Goal: Information Seeking & Learning: Learn about a topic

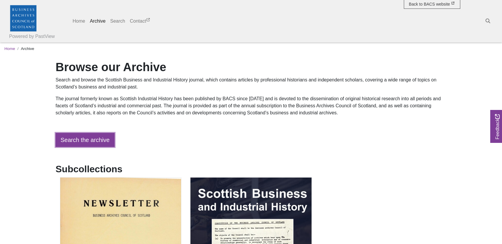
click at [93, 137] on link "Search the archive" at bounding box center [85, 140] width 59 height 14
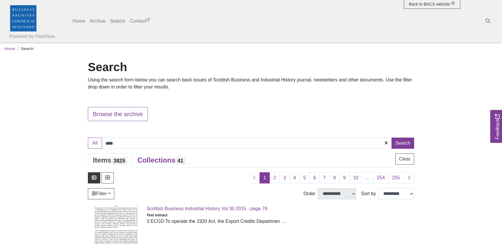
type input "****"
click at [391, 137] on button "Search" at bounding box center [402, 142] width 23 height 11
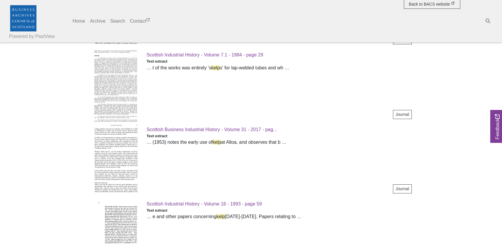
scroll to position [911, 0]
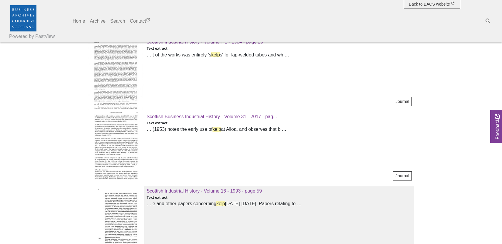
click at [131, 212] on img at bounding box center [116, 222] width 56 height 72
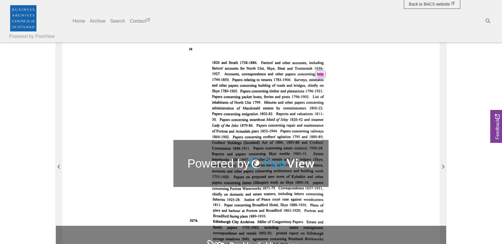
scroll to position [88, 0]
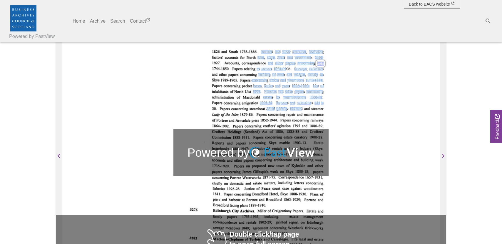
drag, startPoint x: 282, startPoint y: 96, endPoint x: 301, endPoint y: 108, distance: 22.8
click at [301, 108] on div "Factors' and other accounts, including Uist, Skye, Sleat and Trotternish I 656-…" at bounding box center [268, 80] width 112 height 60
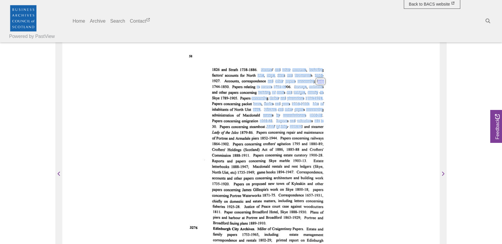
scroll to position [59, 0]
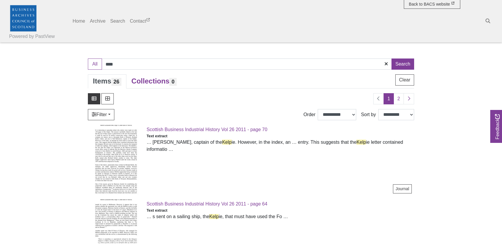
scroll to position [88, 0]
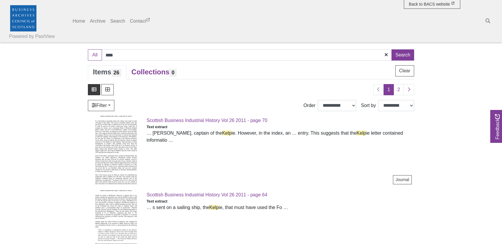
click at [127, 59] on input "****" at bounding box center [247, 54] width 290 height 11
type input "****"
click at [391, 49] on button "Search" at bounding box center [402, 54] width 23 height 11
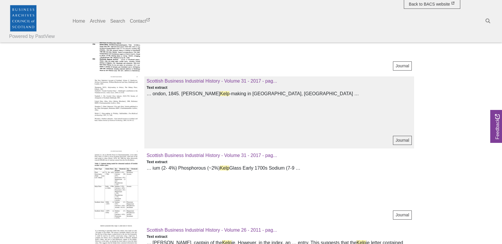
scroll to position [676, 0]
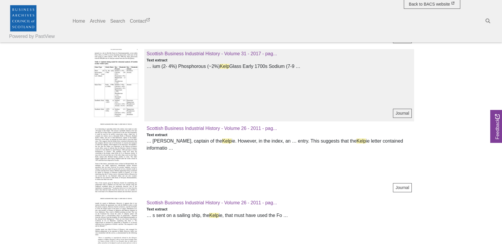
click at [116, 79] on img at bounding box center [116, 85] width 56 height 72
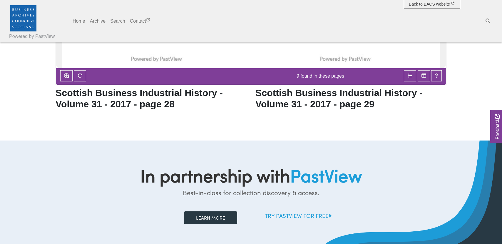
scroll to position [205, 0]
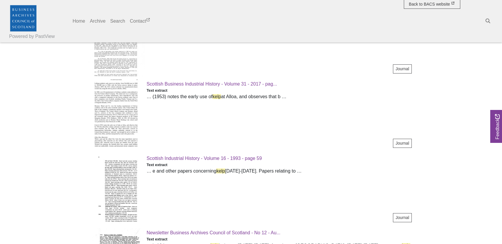
scroll to position [956, 0]
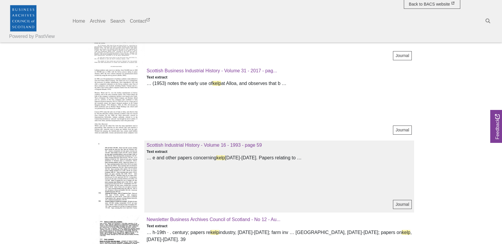
click at [119, 170] on img at bounding box center [116, 176] width 56 height 72
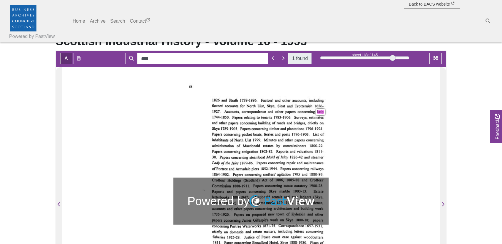
scroll to position [118, 0]
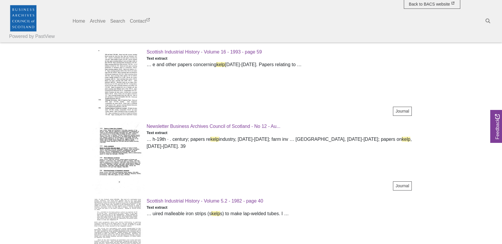
scroll to position [1058, 0]
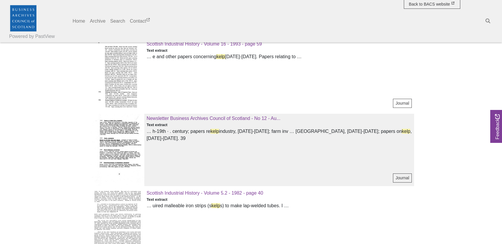
click at [118, 147] on img at bounding box center [116, 150] width 56 height 72
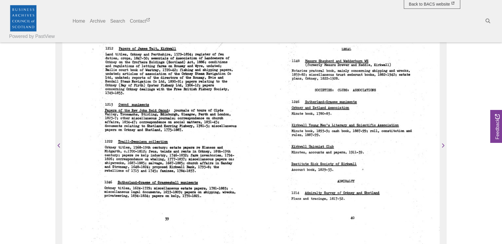
scroll to position [88, 0]
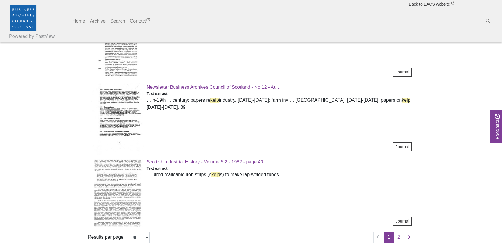
scroll to position [1151, 0]
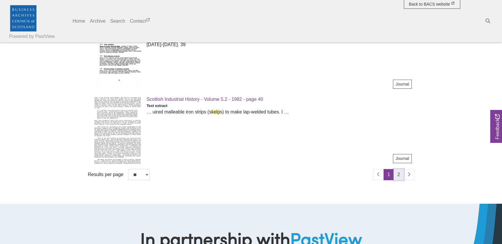
click at [398, 174] on link "2" at bounding box center [398, 174] width 10 height 11
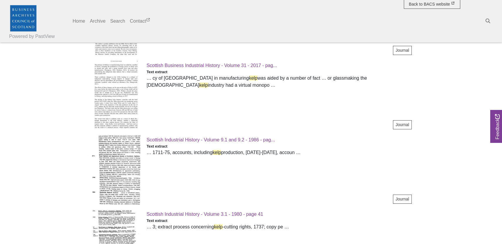
scroll to position [294, 0]
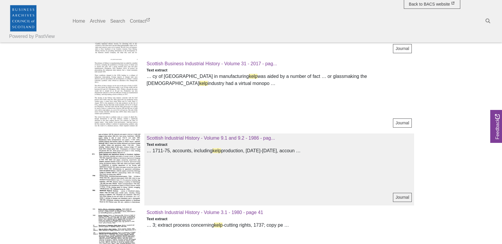
click at [131, 161] on img at bounding box center [116, 169] width 56 height 72
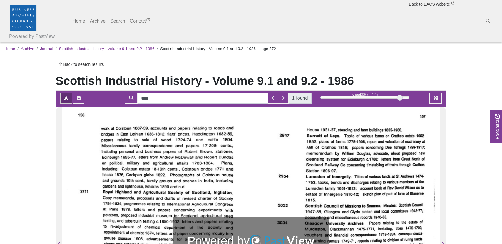
scroll to position [147, 0]
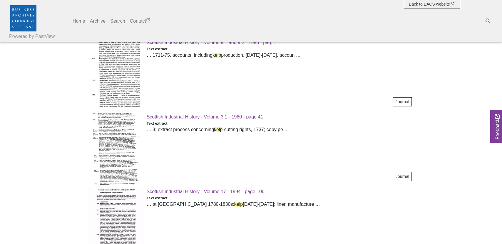
scroll to position [398, 0]
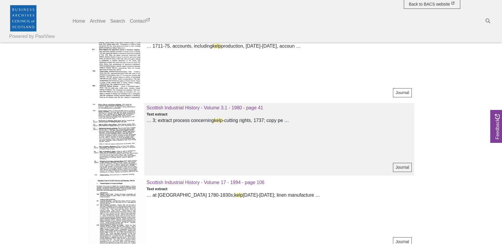
click at [114, 144] on img at bounding box center [116, 139] width 56 height 72
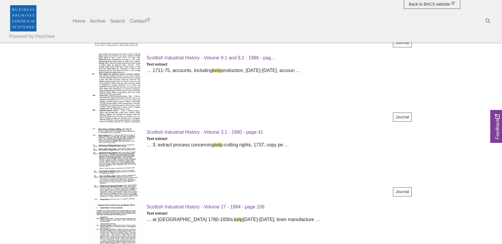
scroll to position [457, 0]
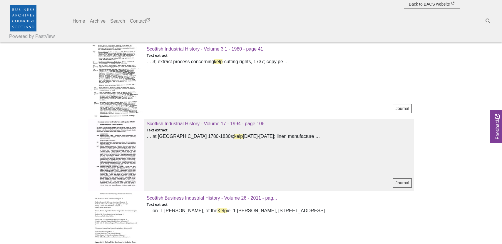
click at [114, 142] on img at bounding box center [116, 155] width 56 height 72
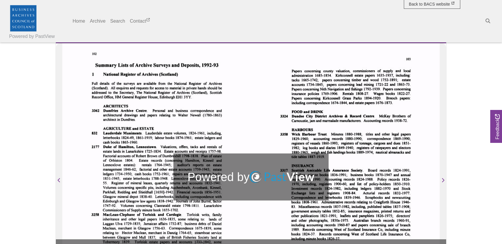
scroll to position [88, 0]
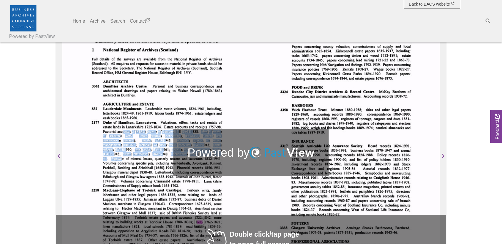
drag, startPoint x: 122, startPoint y: 158, endPoint x: 123, endPoint y: 132, distance: 25.6
click at [123, 132] on div "Lauderdale Muniments. Lauderdale estate volumes, 1824-1961, including, letterbo…" at bounding box center [156, 180] width 131 height 149
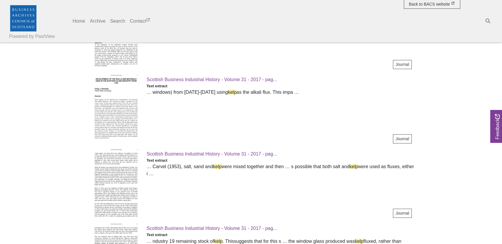
scroll to position [720, 0]
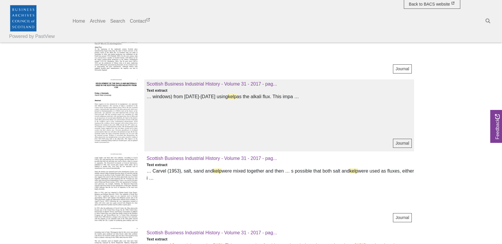
click at [126, 118] on img at bounding box center [116, 115] width 56 height 72
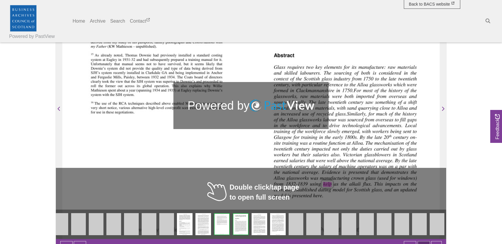
scroll to position [147, 0]
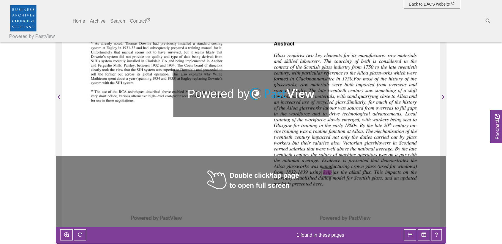
click at [219, 181] on div "J & P Coats Standard Costing In Coats Group parlance ‘Bookkeeping Department’ w…" at bounding box center [156, 93] width 189 height 267
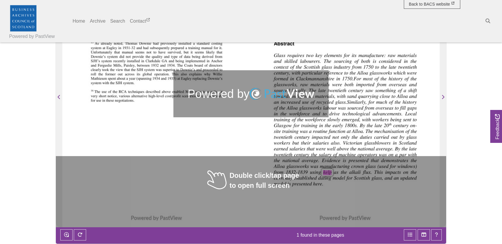
click at [219, 181] on div "J & P Coats Standard Costing In Coats Group parlance ‘Bookkeeping Department’ w…" at bounding box center [156, 93] width 189 height 267
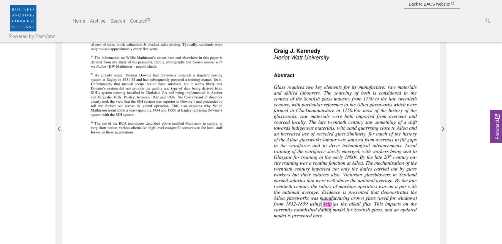
scroll to position [118, 0]
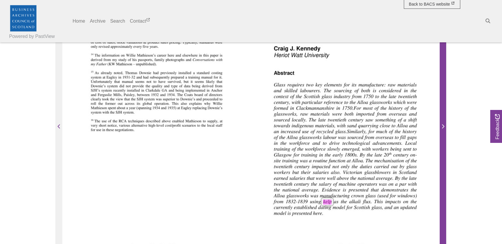
click at [442, 125] on icon "Next Page" at bounding box center [442, 126] width 3 height 5
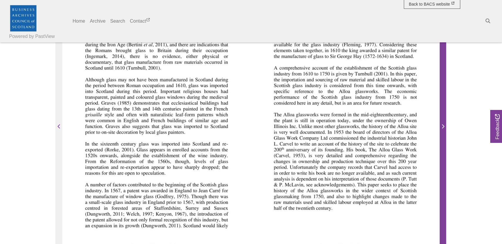
scroll to position [88, 0]
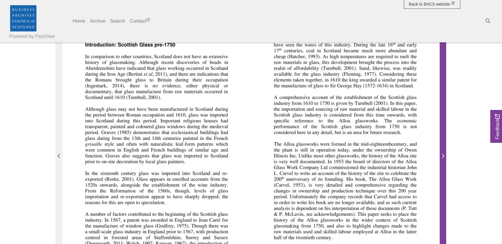
click at [444, 149] on span "Next Page" at bounding box center [443, 152] width 6 height 266
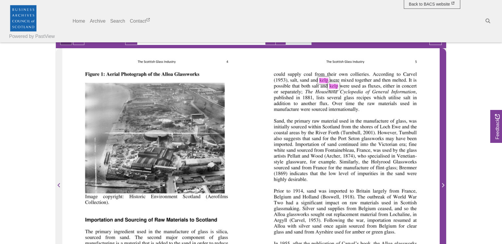
scroll to position [88, 0]
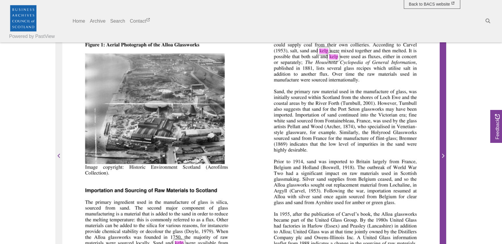
click at [443, 156] on icon "Next Page" at bounding box center [442, 155] width 3 height 5
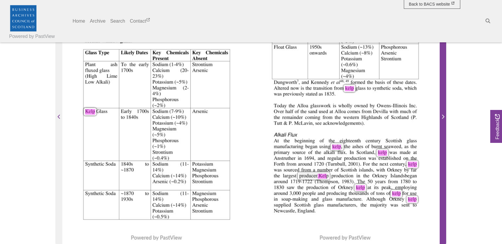
scroll to position [118, 0]
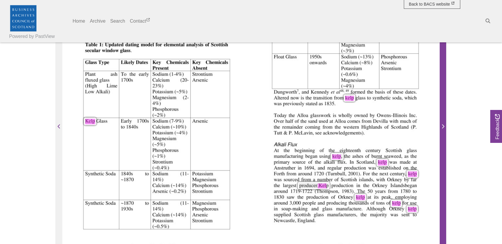
click at [441, 155] on span "Next Page" at bounding box center [443, 123] width 6 height 266
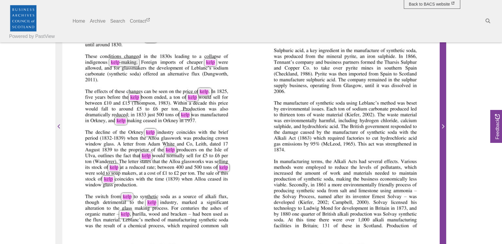
click at [442, 155] on span "Next Page" at bounding box center [443, 123] width 6 height 266
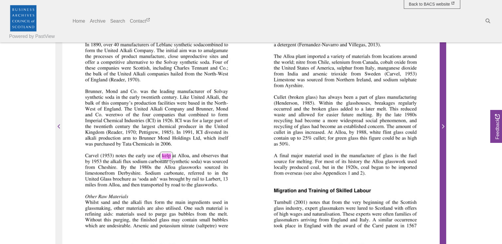
click at [442, 155] on span "Next Page" at bounding box center [443, 123] width 6 height 266
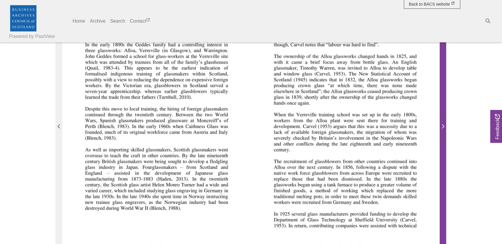
click at [442, 155] on span "Next Page" at bounding box center [443, 123] width 6 height 266
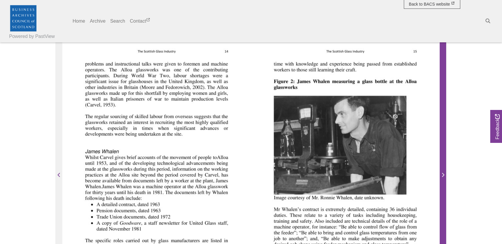
scroll to position [59, 0]
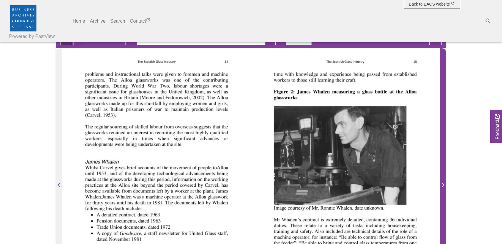
click at [442, 155] on span "Next Page" at bounding box center [443, 181] width 6 height 266
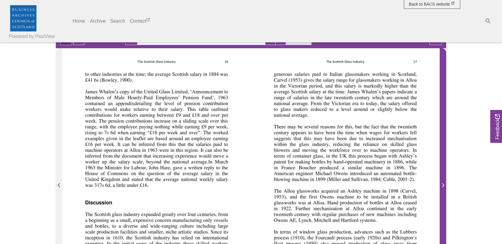
scroll to position [88, 0]
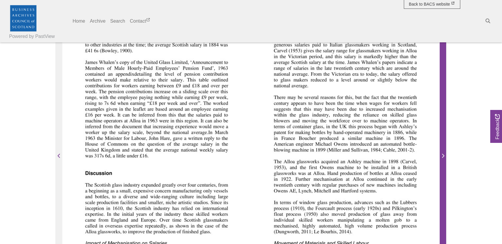
click at [444, 150] on span "Next Page" at bounding box center [443, 152] width 6 height 266
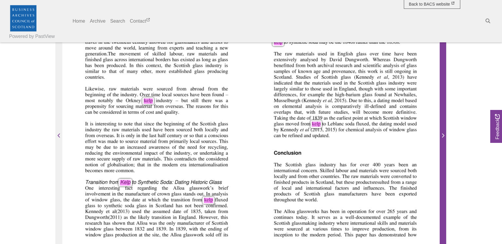
scroll to position [118, 0]
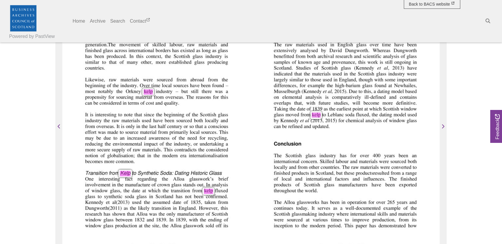
click at [123, 164] on span "common." at bounding box center [124, 161] width 18 height 5
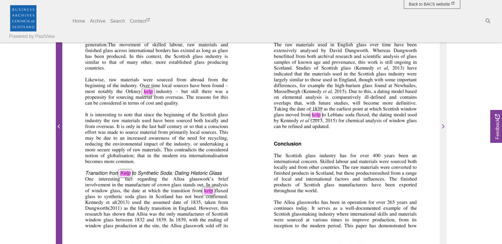
click at [58, 143] on span "Previous Page" at bounding box center [59, 123] width 6 height 266
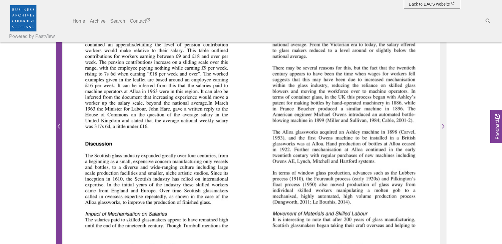
click at [58, 143] on span "Previous Page" at bounding box center [59, 123] width 6 height 266
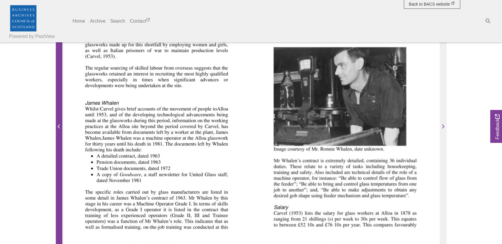
click at [58, 143] on span "Previous Page" at bounding box center [59, 123] width 6 height 266
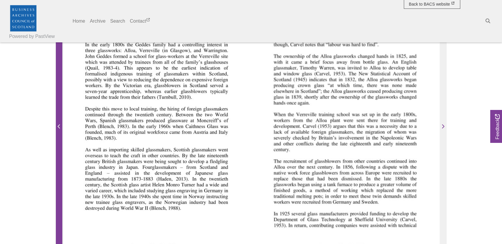
click at [58, 143] on span "Previous Page" at bounding box center [59, 123] width 6 height 266
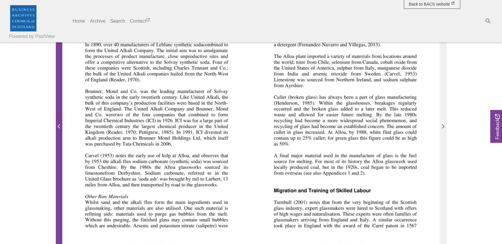
click at [58, 143] on span "Previous Page" at bounding box center [59, 123] width 6 height 266
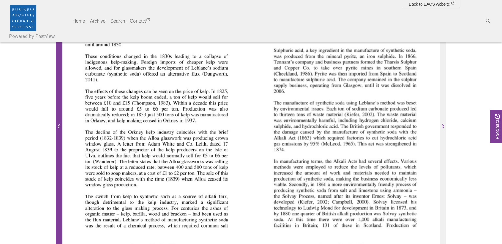
click at [58, 143] on span "Previous Page" at bounding box center [59, 123] width 6 height 266
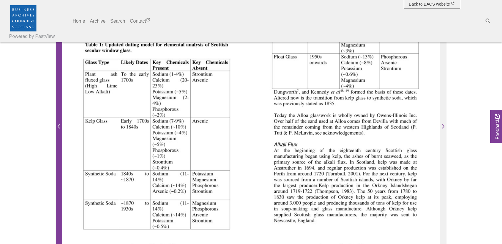
click at [58, 143] on span "Previous Page" at bounding box center [59, 123] width 6 height 266
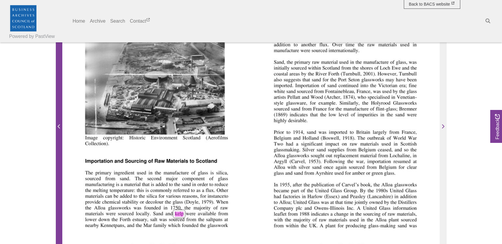
click at [58, 143] on span "Previous Page" at bounding box center [59, 123] width 6 height 266
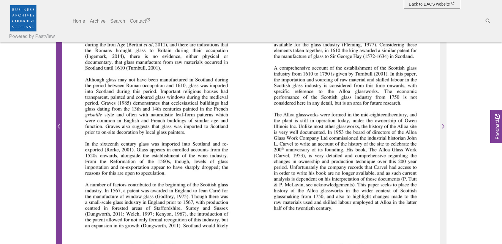
click at [58, 143] on span "Previous Page" at bounding box center [59, 123] width 6 height 266
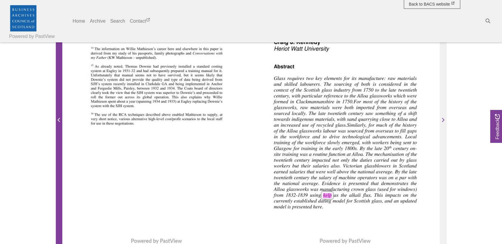
scroll to position [118, 0]
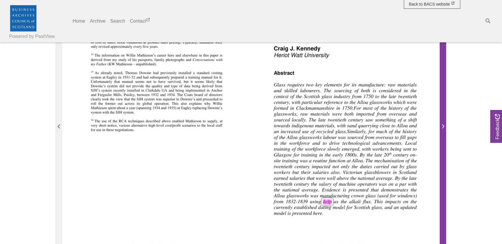
click at [442, 129] on span "Next Page" at bounding box center [443, 126] width 6 height 7
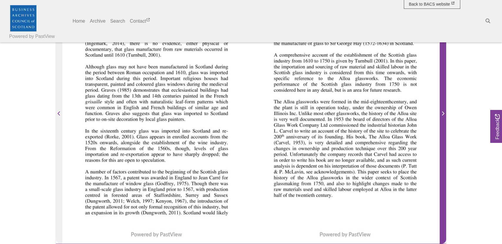
scroll to position [147, 0]
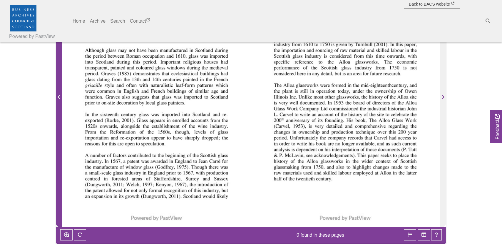
click at [61, 136] on span "Previous Page" at bounding box center [59, 93] width 6 height 266
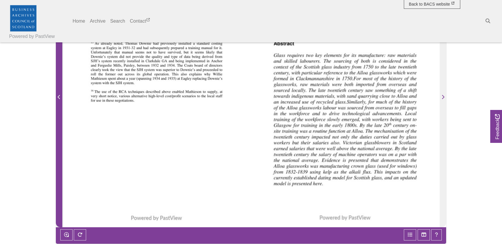
click at [61, 136] on span "Previous Page" at bounding box center [59, 93] width 6 height 266
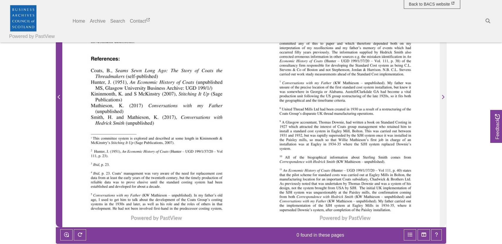
click at [61, 136] on span "Previous Page" at bounding box center [59, 93] width 6 height 266
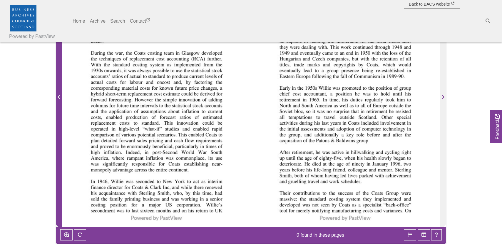
click at [61, 136] on span "Previous Page" at bounding box center [59, 93] width 6 height 266
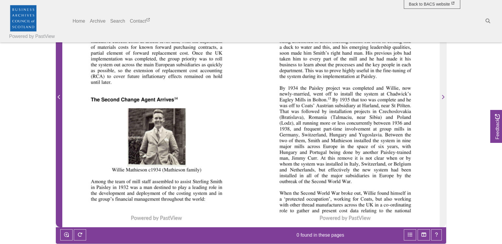
click at [61, 136] on span "Previous Page" at bounding box center [59, 93] width 6 height 266
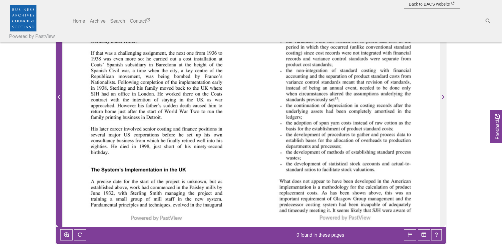
click at [61, 136] on span "Previous Page" at bounding box center [59, 93] width 6 height 266
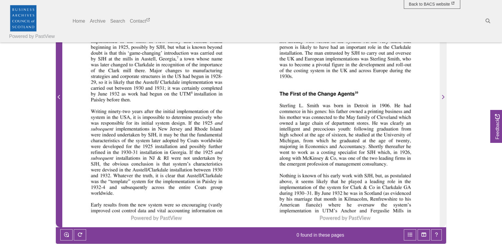
click at [61, 136] on span "Previous Page" at bounding box center [59, 93] width 6 height 266
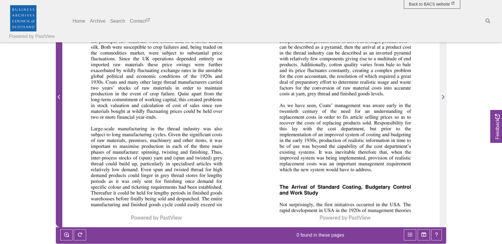
click at [61, 136] on span "Previous Page" at bounding box center [59, 93] width 6 height 266
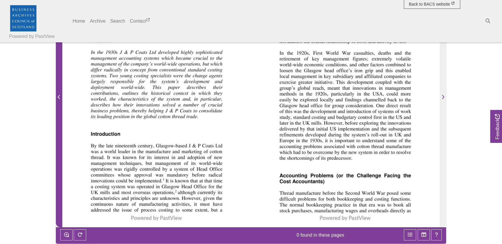
click at [61, 136] on span "Previous Page" at bounding box center [59, 93] width 6 height 266
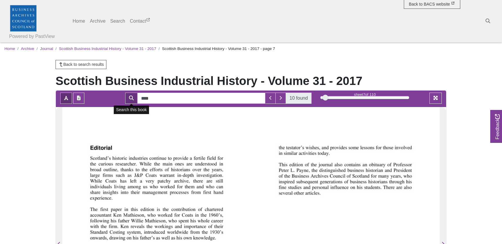
drag, startPoint x: 184, startPoint y: 95, endPoint x: 137, endPoint y: 99, distance: 47.2
click at [137, 99] on div "**** 10 found" at bounding box center [218, 98] width 186 height 11
type input "******"
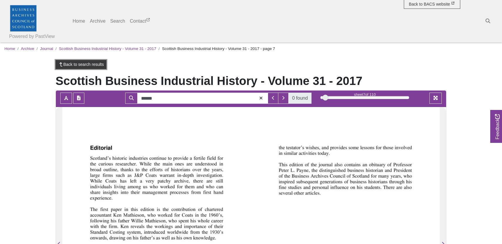
click at [77, 63] on link "Back to search results" at bounding box center [81, 64] width 51 height 9
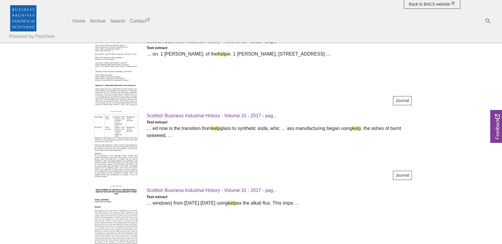
scroll to position [562, 0]
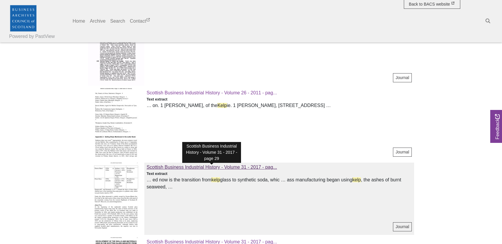
click at [270, 166] on span "Scottish Business Industrial History - Volume 31 - 2017 - pag..." at bounding box center [212, 167] width 130 height 5
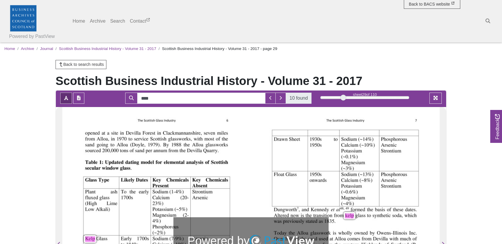
scroll to position [29, 0]
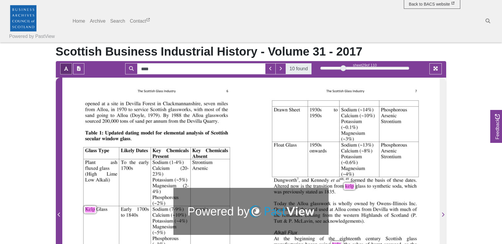
click at [59, 205] on span "Previous Page" at bounding box center [59, 211] width 6 height 266
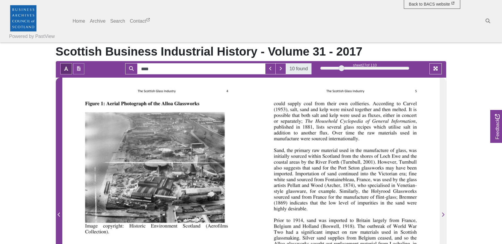
click at [59, 205] on span "Previous Page" at bounding box center [59, 211] width 6 height 266
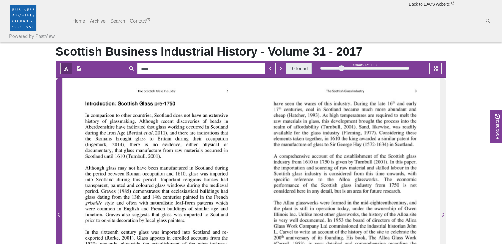
click at [59, 205] on span "Previous Page" at bounding box center [59, 211] width 6 height 266
